Goal: Check status

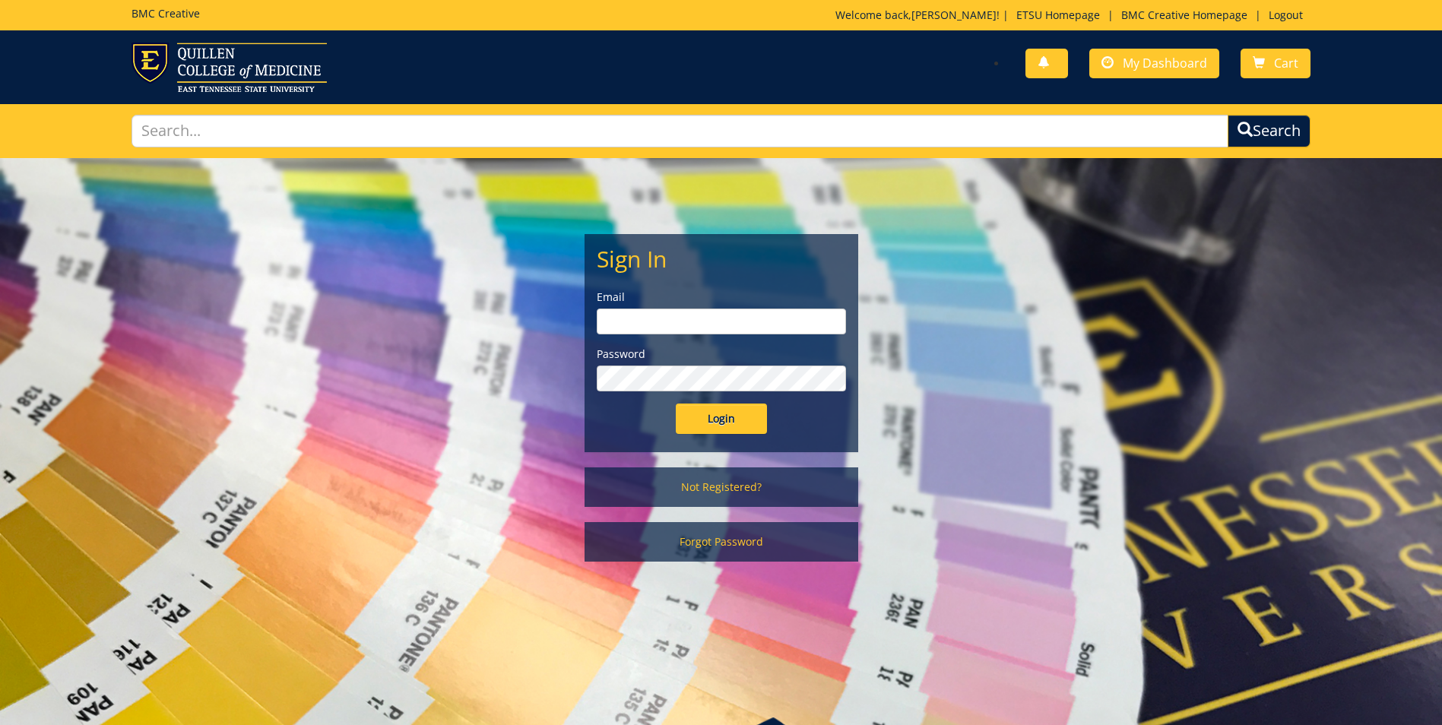
type input "morehouse@etsu.edu"
click at [720, 411] on input "Login" at bounding box center [721, 419] width 91 height 30
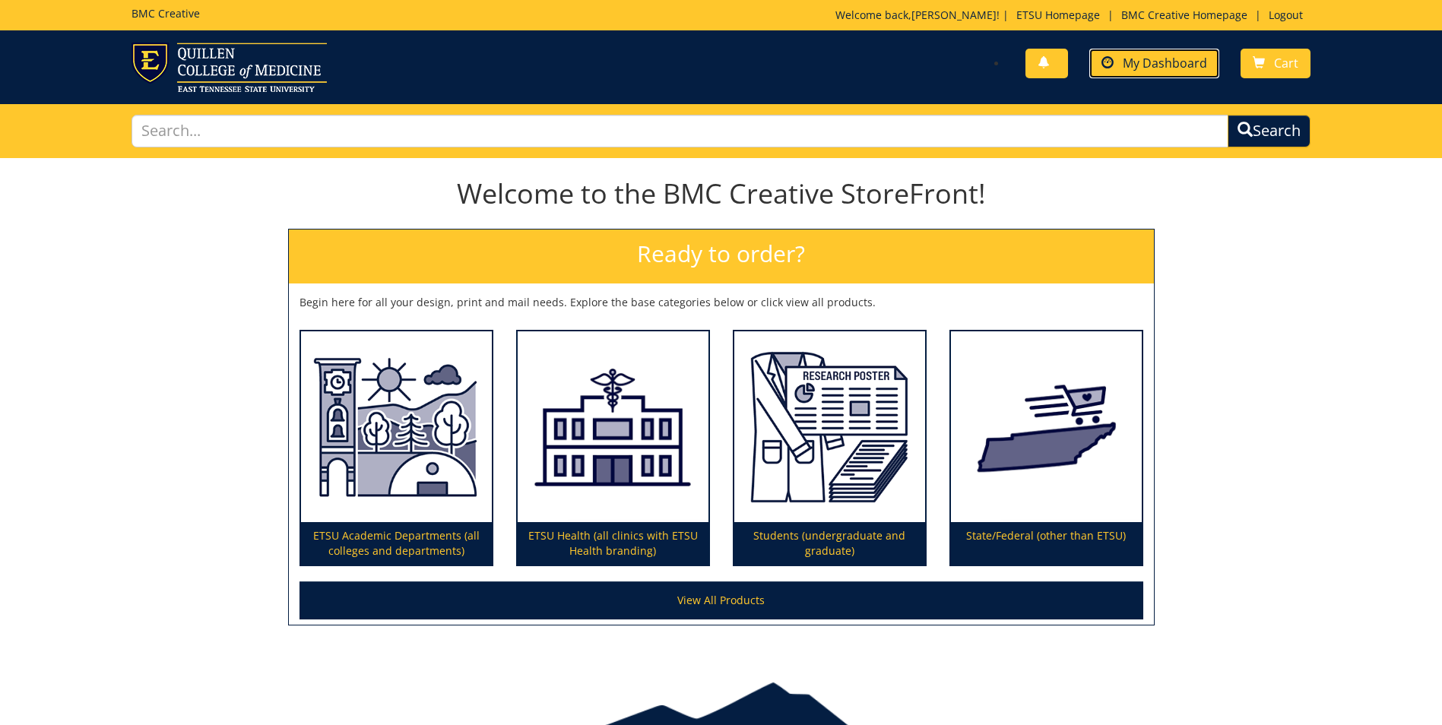
click at [1163, 68] on span "My Dashboard" at bounding box center [1165, 63] width 84 height 17
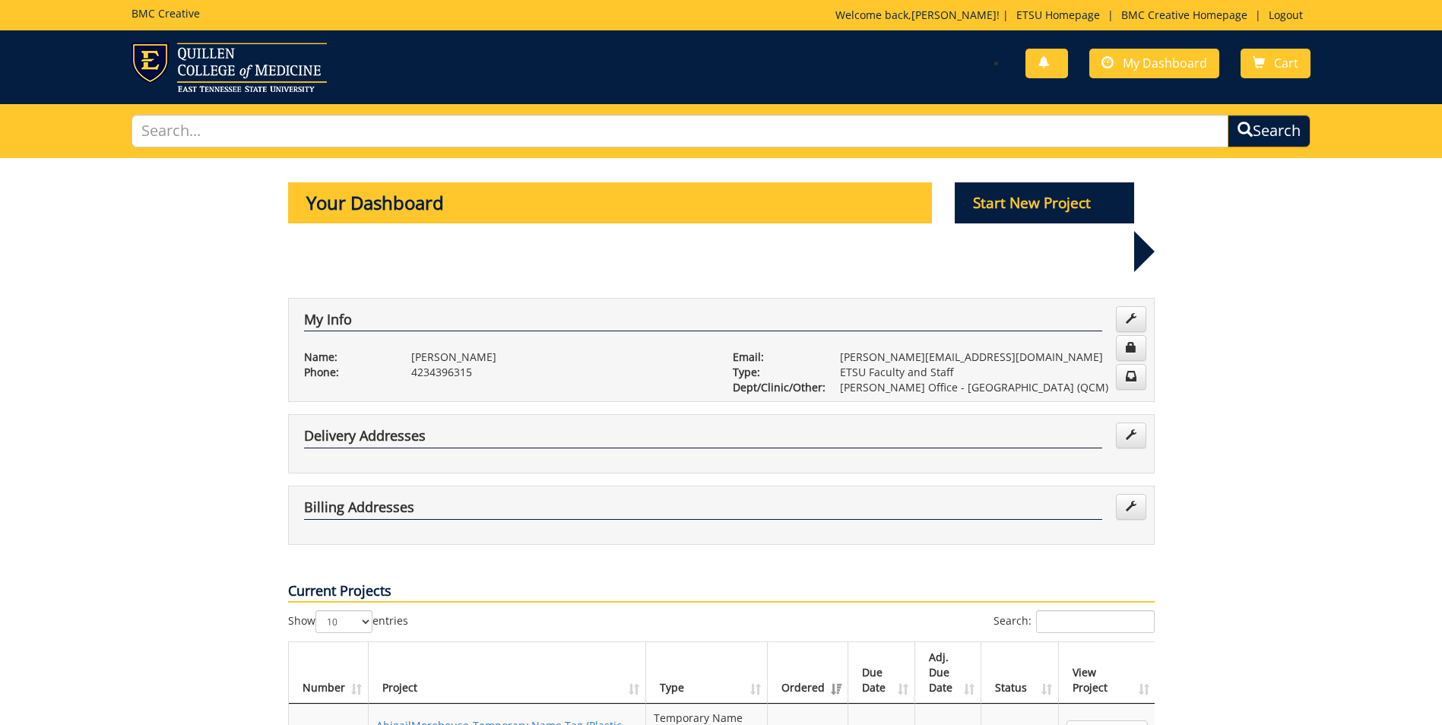
scroll to position [76, 0]
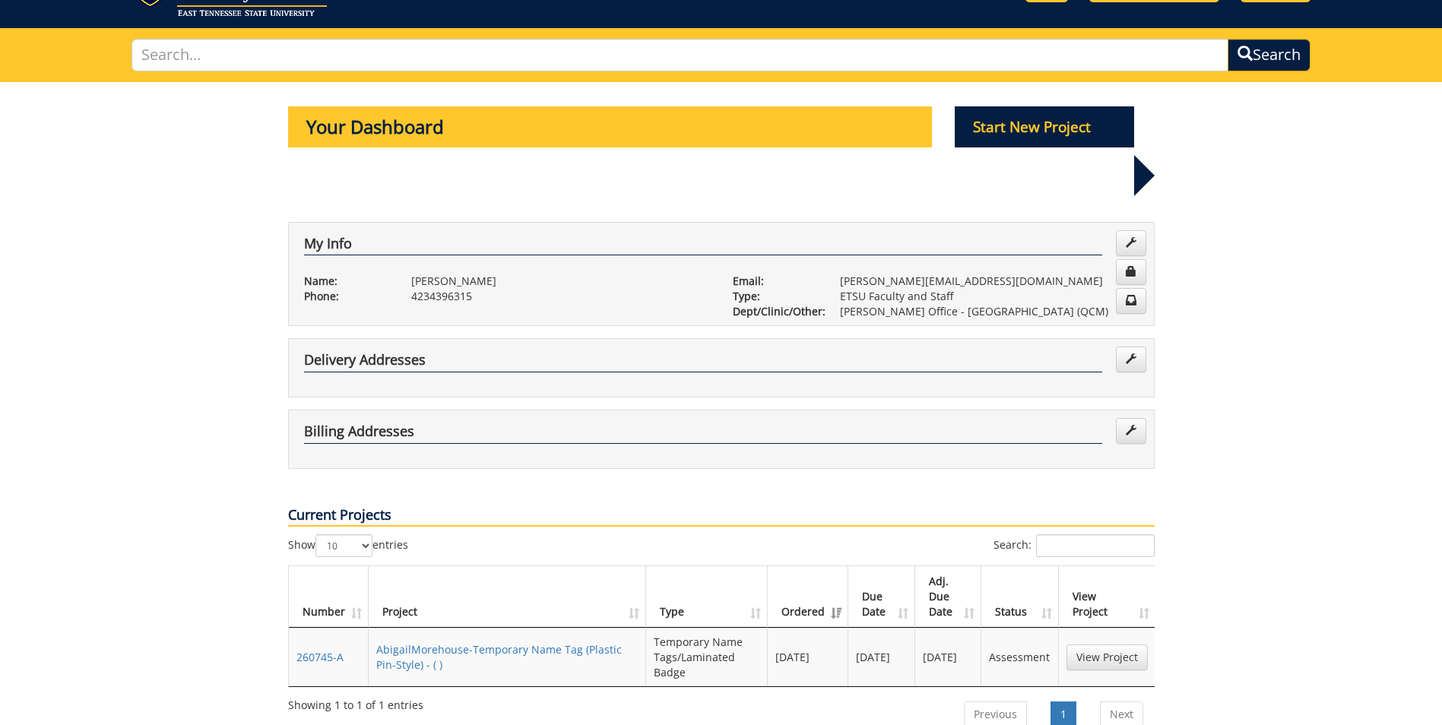
click at [499, 628] on td "AbigailMorehouse-Temporary Name Tag (Plastic Pin-Style) - ( )" at bounding box center [508, 657] width 278 height 59
click at [497, 642] on link "AbigailMorehouse-Temporary Name Tag (Plastic Pin-Style) - ( )" at bounding box center [499, 657] width 246 height 30
